Goal: Task Accomplishment & Management: Manage account settings

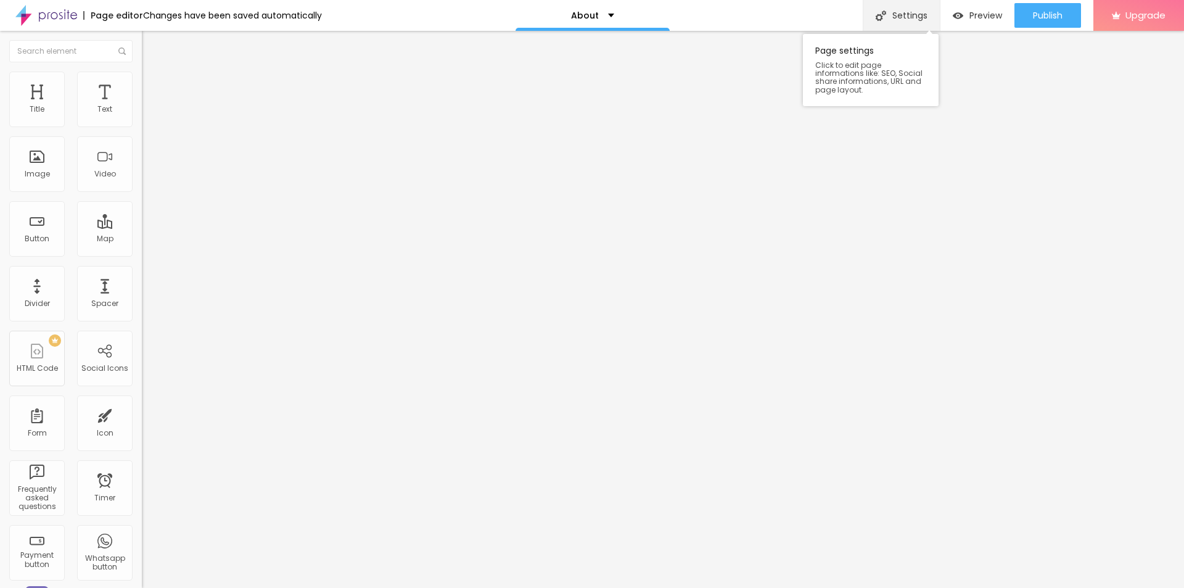
click at [911, 22] on div "Settings" at bounding box center [901, 15] width 77 height 31
drag, startPoint x: 519, startPoint y: 278, endPoint x: 438, endPoint y: 275, distance: 80.2
paste input "FSX24 Capsules Ervaringen 2025 Laatste Review en Trends"
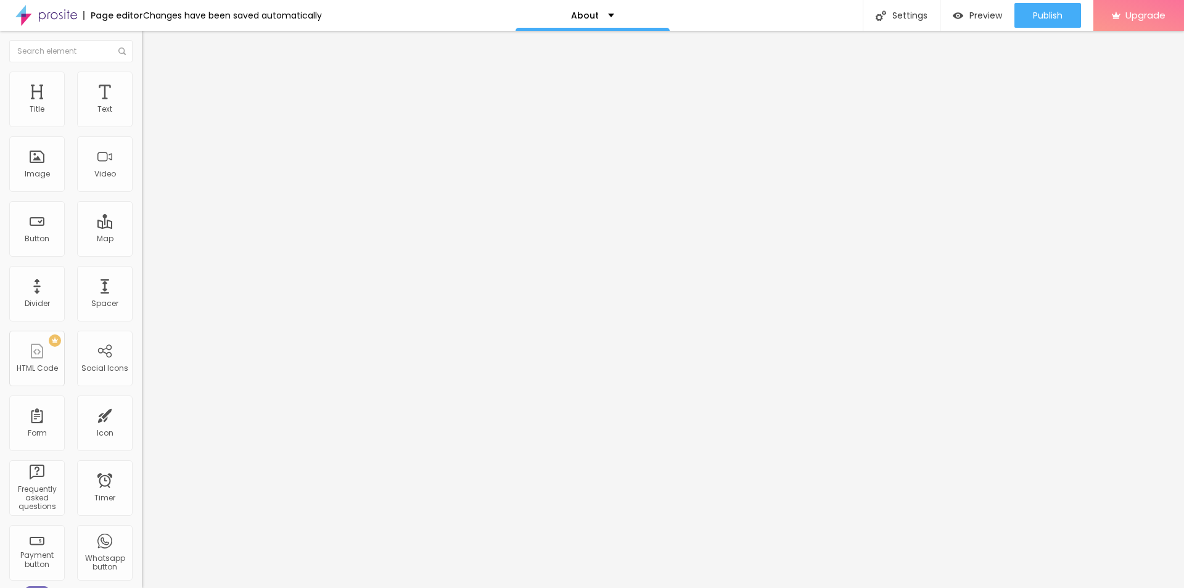
type input "FSX24 Capsules Ervaringen 2025 Laatste Review en Trends"
click at [142, 84] on img at bounding box center [147, 89] width 11 height 11
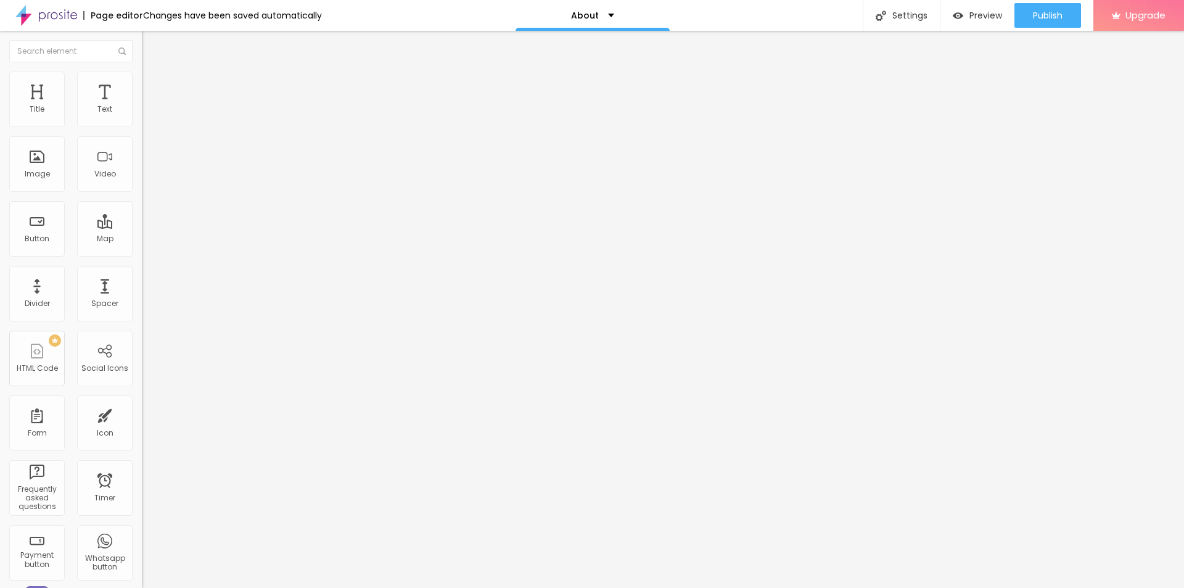
click at [142, 78] on img at bounding box center [147, 77] width 11 height 11
click at [153, 84] on span "Style" at bounding box center [162, 80] width 18 height 10
click at [153, 87] on span "Advanced" at bounding box center [173, 92] width 40 height 10
click at [153, 73] on span "Content" at bounding box center [168, 67] width 30 height 10
click at [142, 106] on span "Change image" at bounding box center [175, 101] width 66 height 10
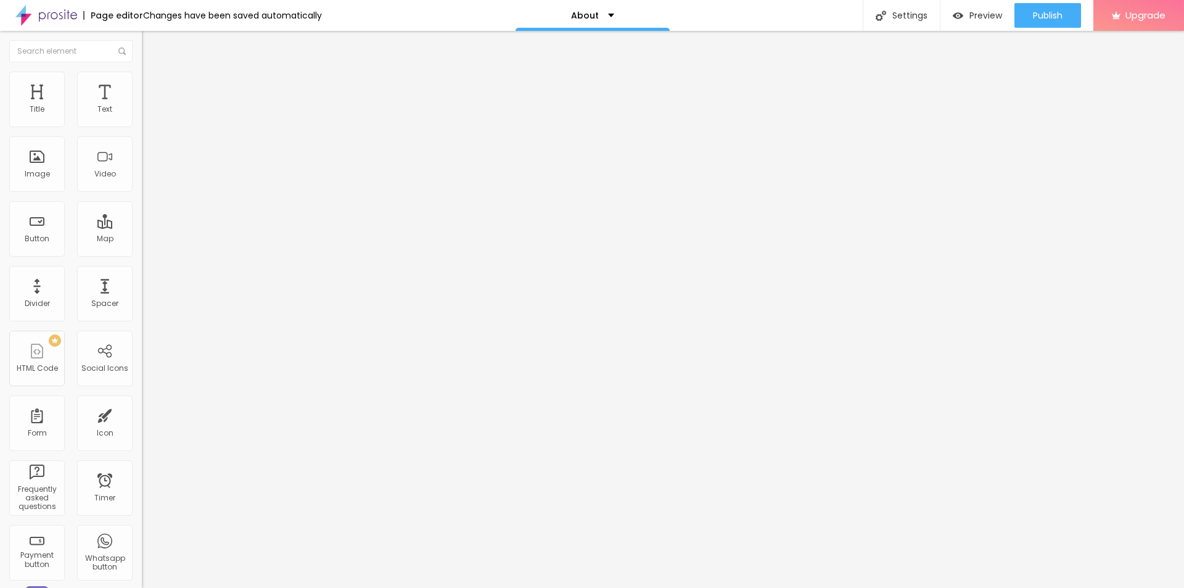
click at [1043, 14] on span "Publish" at bounding box center [1048, 15] width 30 height 10
